Goal: Navigation & Orientation: Find specific page/section

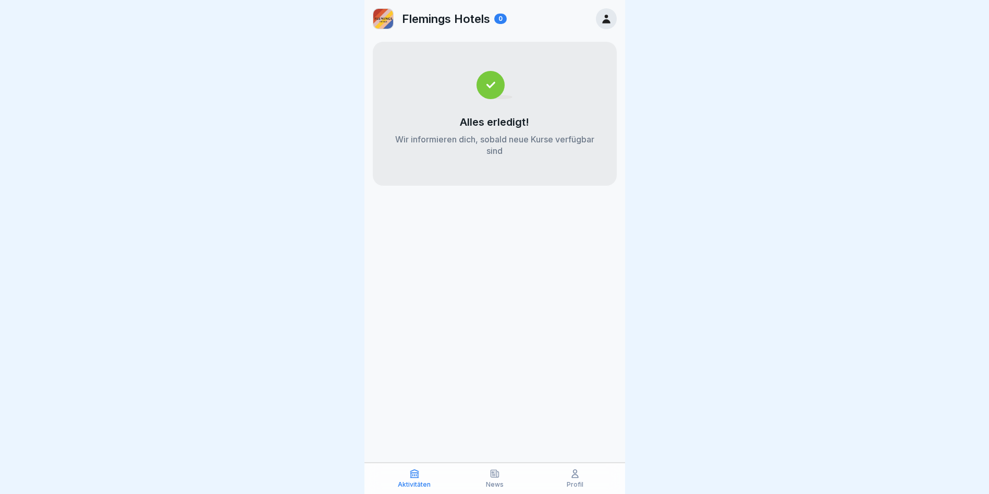
click at [584, 486] on div "Profil" at bounding box center [575, 478] width 75 height 20
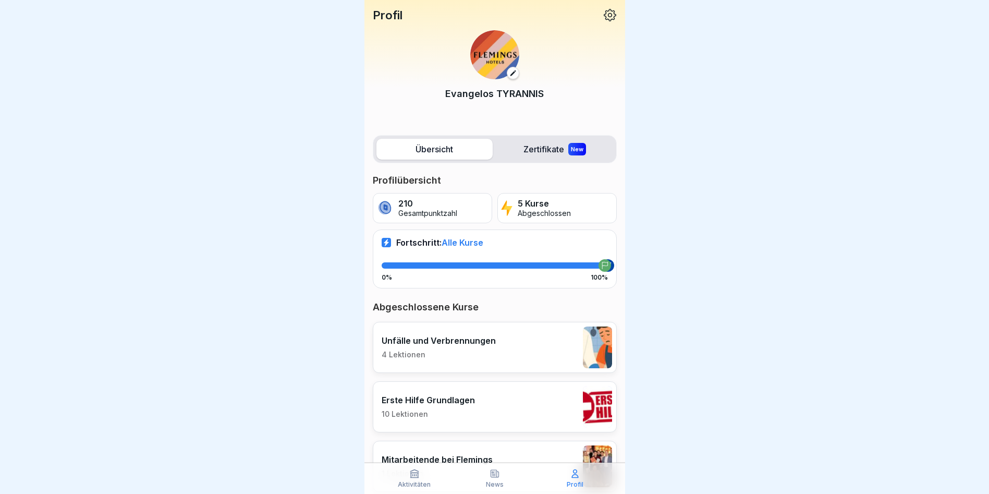
click at [569, 143] on div "New" at bounding box center [578, 149] width 18 height 13
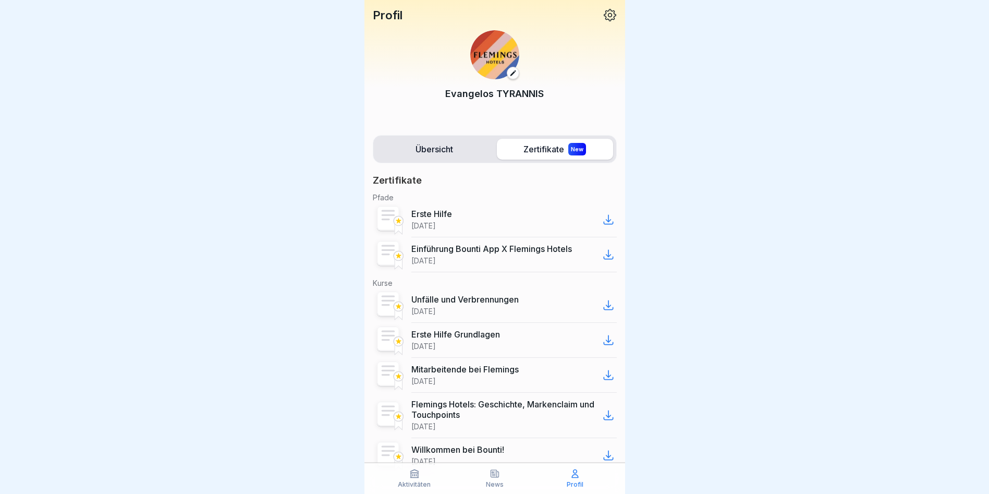
scroll to position [32, 0]
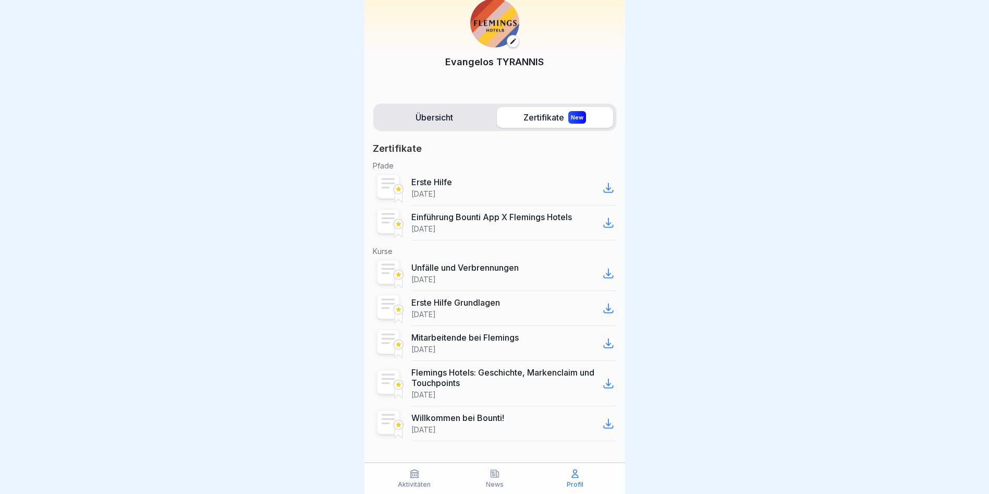
click at [602, 187] on icon at bounding box center [608, 188] width 13 height 13
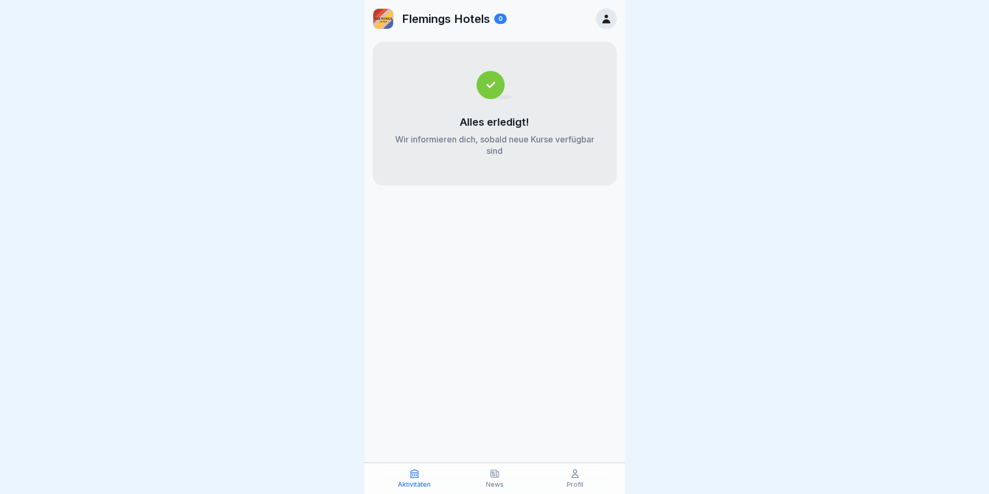
click at [601, 19] on icon at bounding box center [606, 18] width 11 height 11
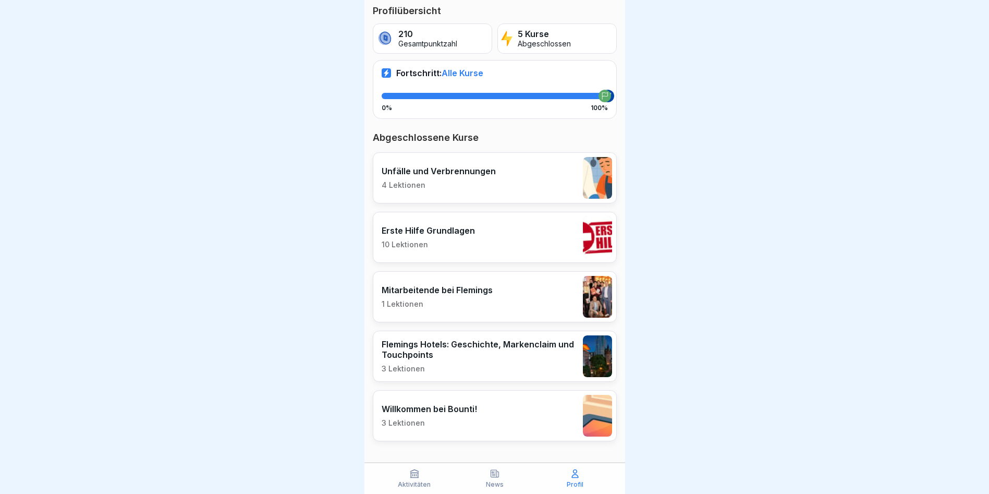
scroll to position [8, 0]
click at [413, 489] on div "Aktivitäten News Profil" at bounding box center [495, 478] width 261 height 31
click at [413, 476] on icon at bounding box center [415, 474] width 8 height 8
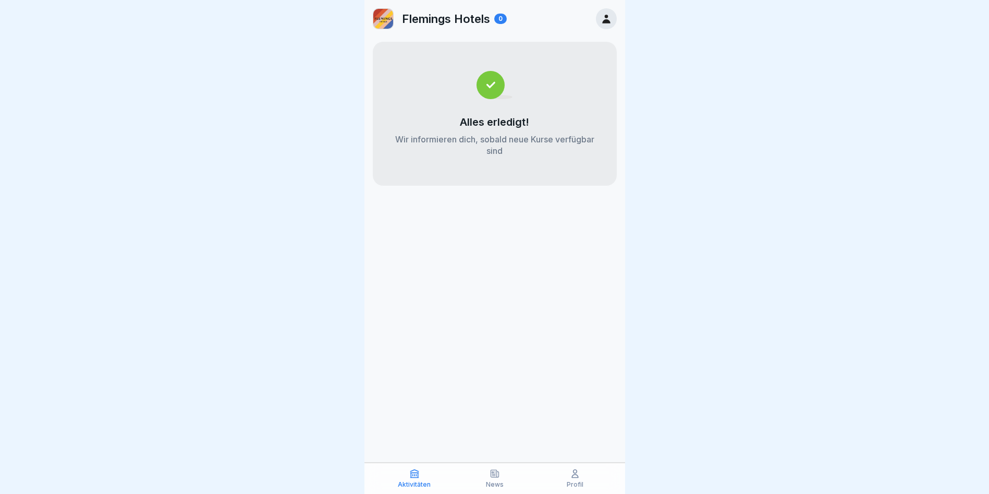
drag, startPoint x: 497, startPoint y: 479, endPoint x: 490, endPoint y: 479, distance: 6.8
click at [490, 479] on icon at bounding box center [495, 473] width 10 height 10
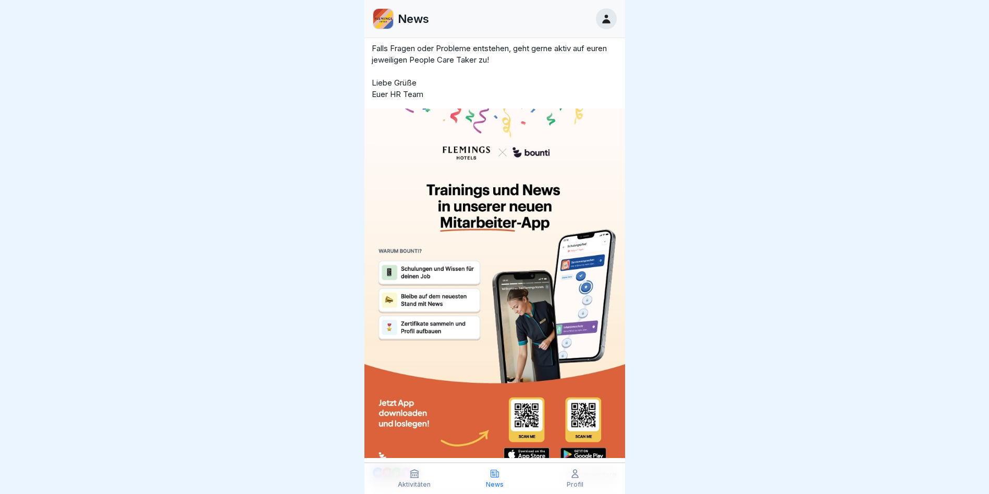
scroll to position [201, 0]
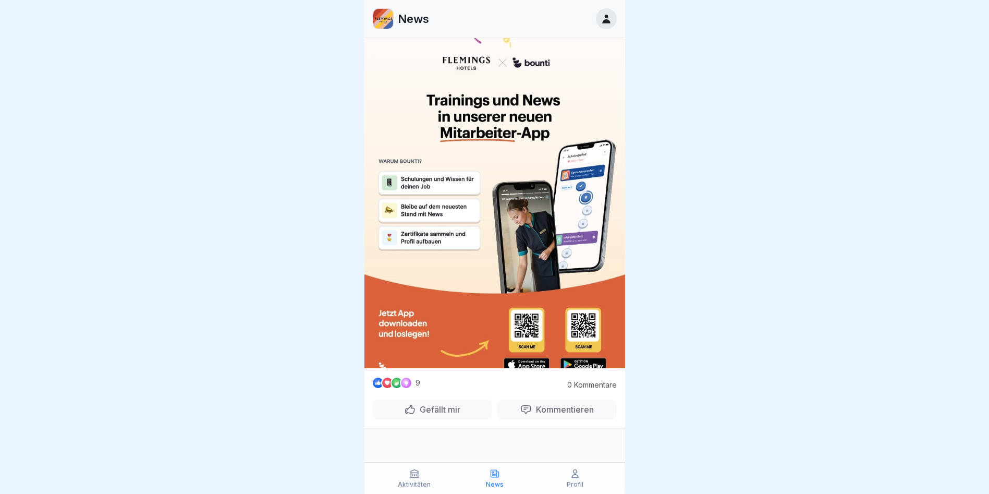
click at [607, 13] on icon at bounding box center [606, 18] width 11 height 11
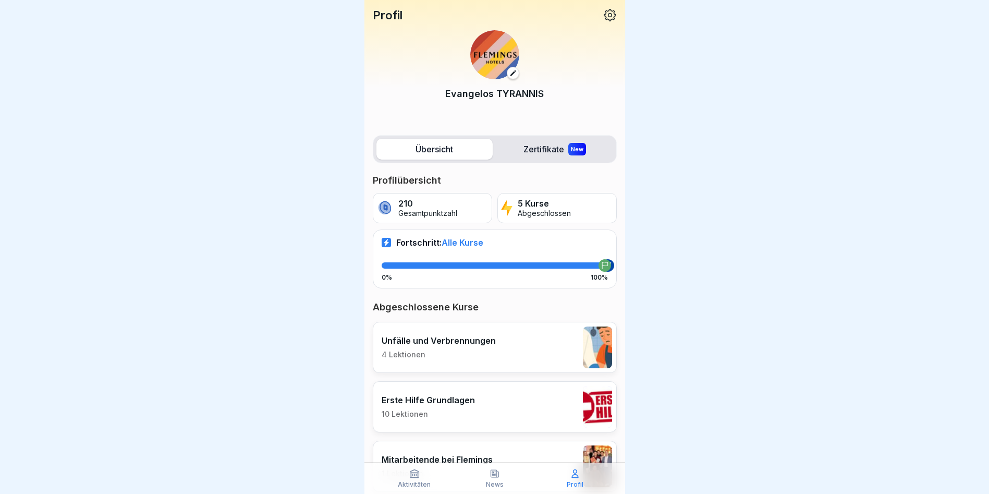
click at [603, 13] on icon at bounding box center [610, 15] width 14 height 14
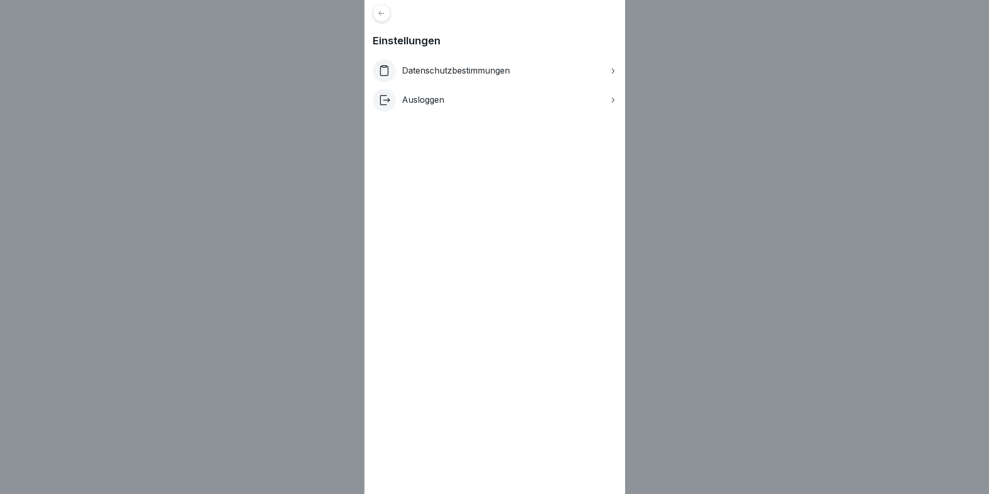
click at [433, 93] on div "Ausloggen" at bounding box center [495, 100] width 244 height 23
